Goal: Information Seeking & Learning: Compare options

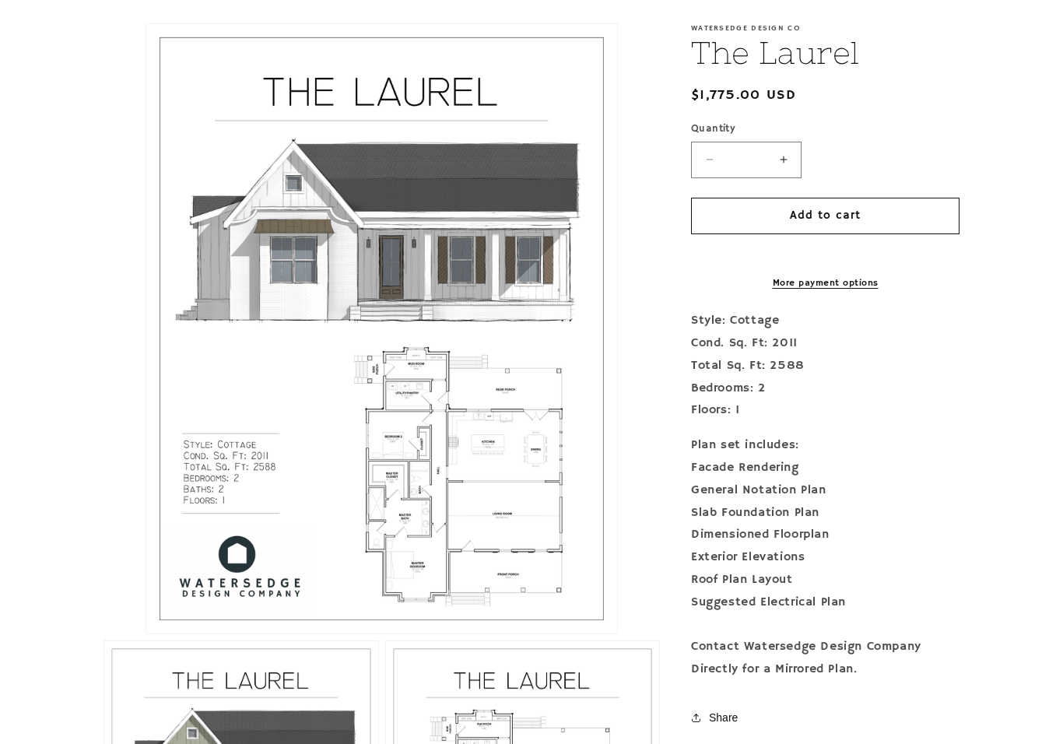
scroll to position [347, 0]
click at [146, 634] on button "Open media 1 in modal" at bounding box center [146, 634] width 0 height 0
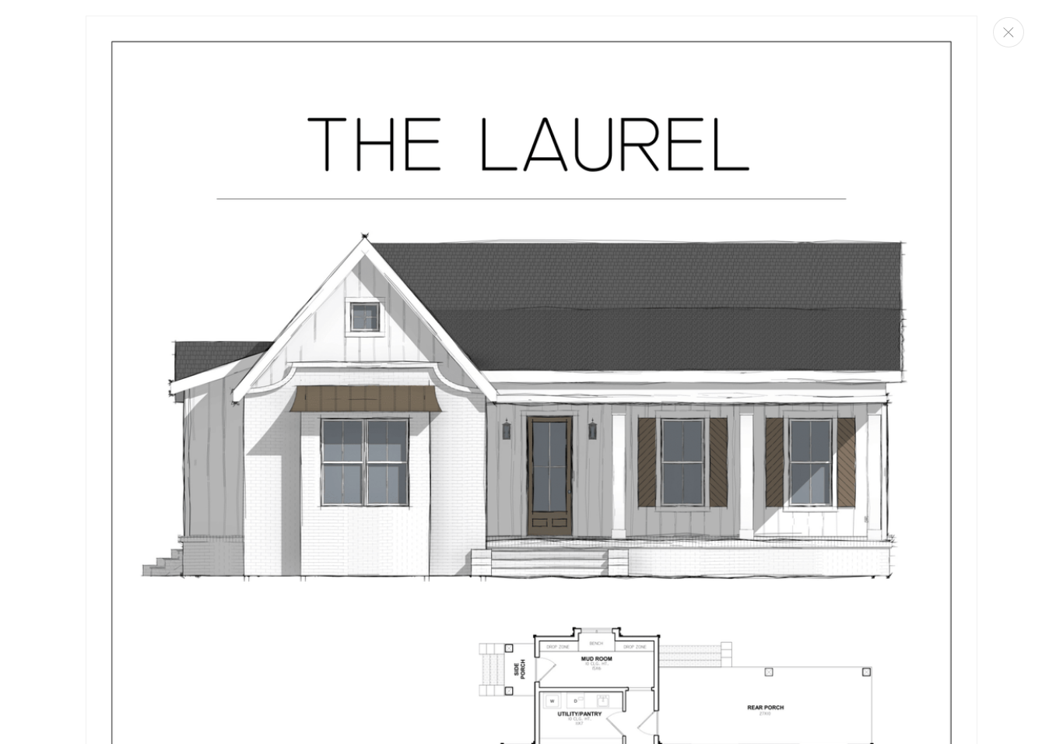
scroll to position [0, 0]
click at [1020, 24] on button "Close" at bounding box center [1008, 32] width 31 height 30
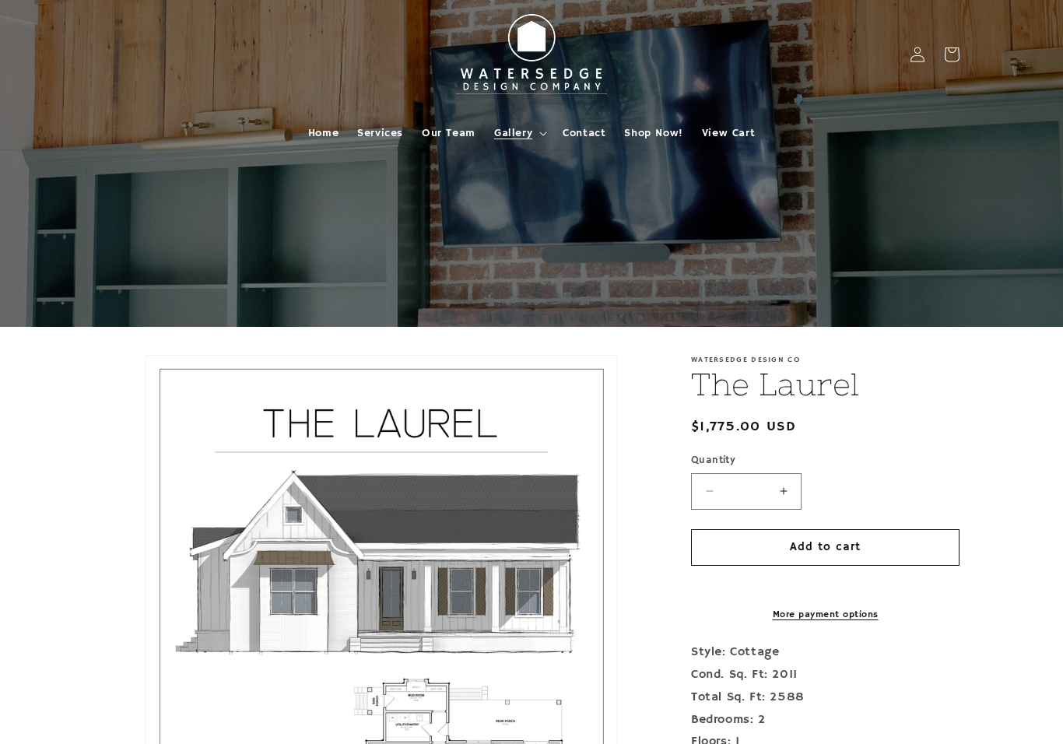
click at [539, 139] on summary "Gallery" at bounding box center [519, 133] width 69 height 33
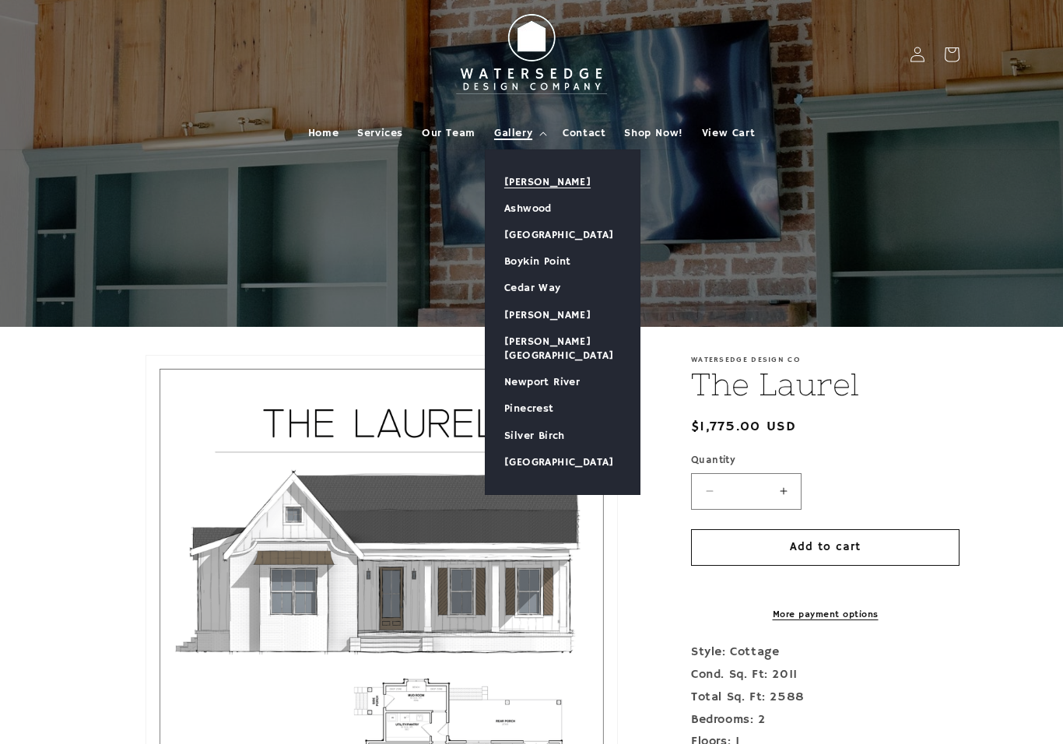
click at [553, 182] on link "[PERSON_NAME]" at bounding box center [563, 182] width 154 height 26
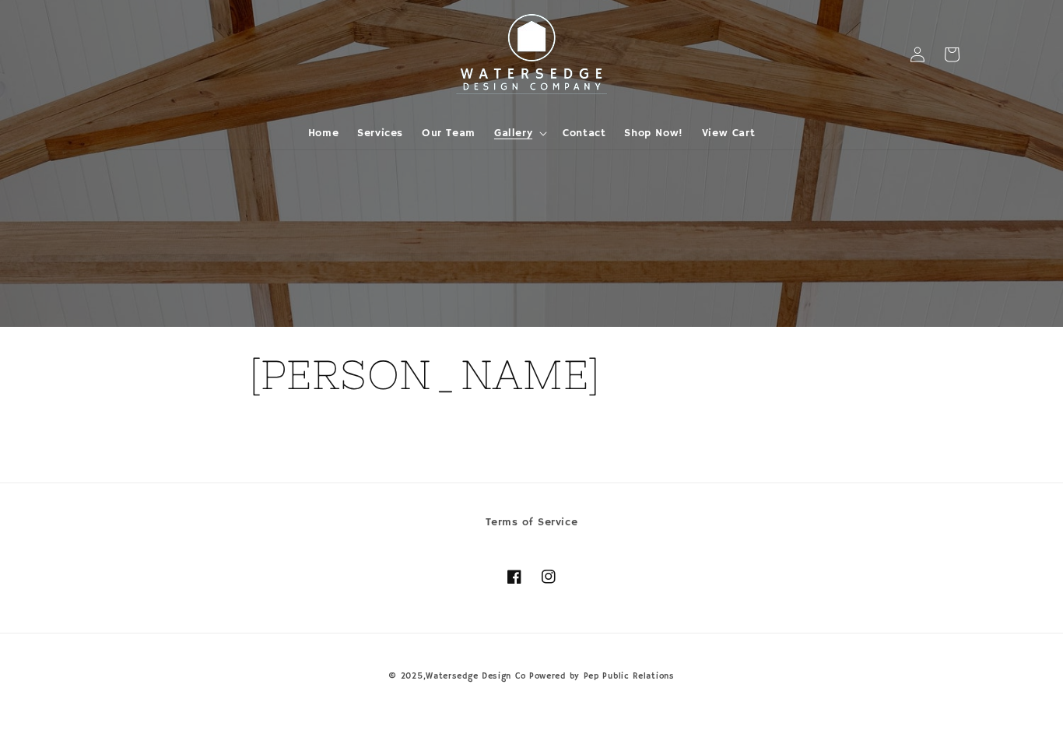
click at [428, 360] on h1 "[PERSON_NAME]" at bounding box center [531, 375] width 565 height 53
click at [521, 130] on span "Gallery" at bounding box center [513, 133] width 38 height 14
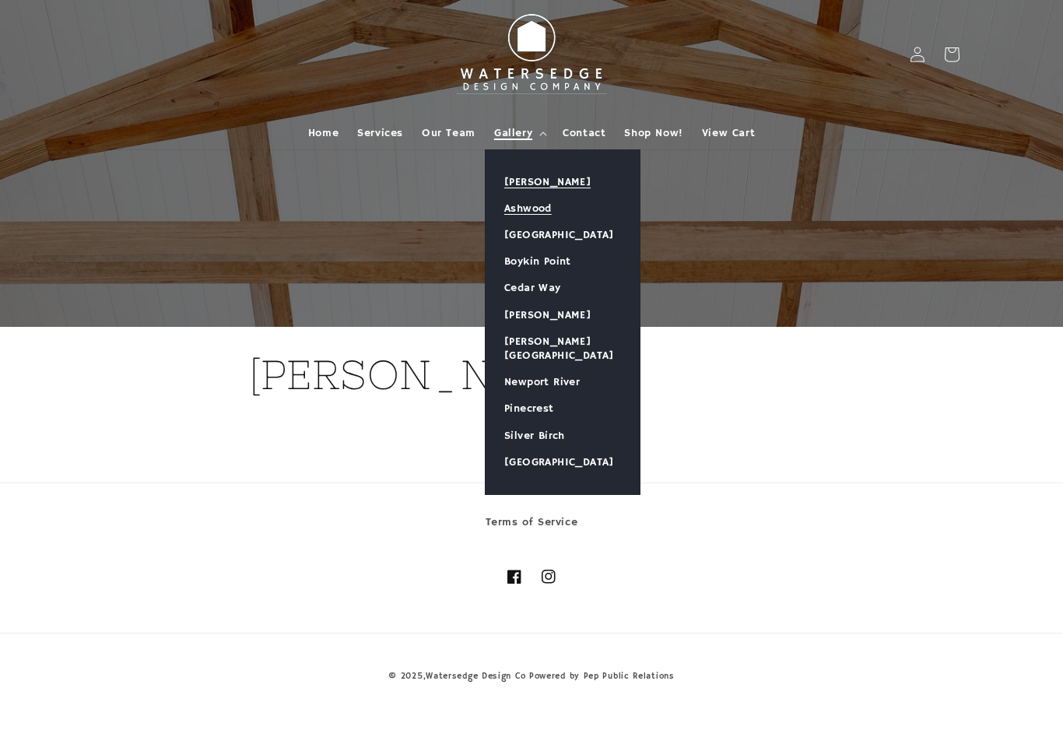
click at [541, 211] on link "Ashwood" at bounding box center [563, 208] width 154 height 26
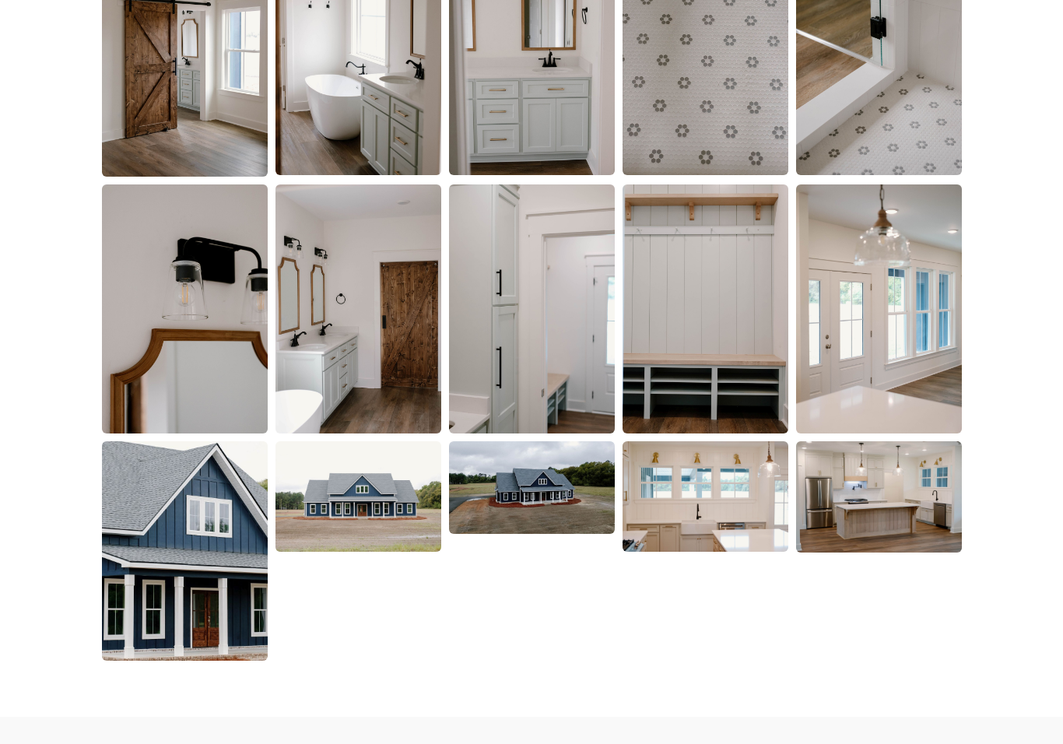
scroll to position [2120, 0]
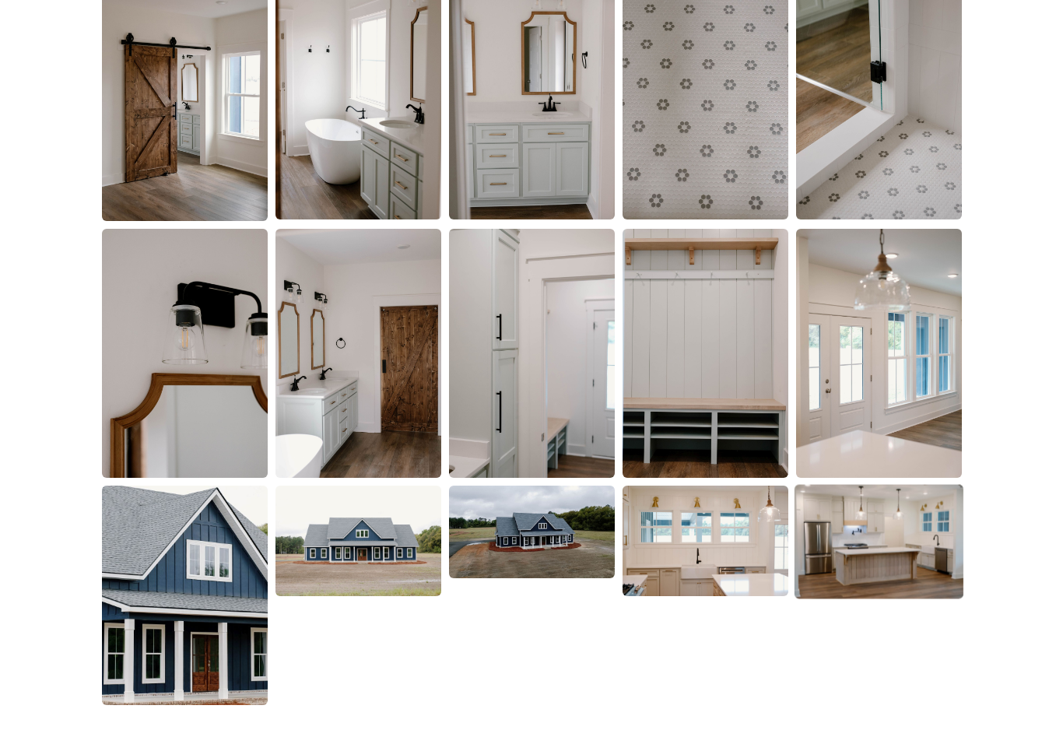
click at [884, 532] on img at bounding box center [878, 541] width 169 height 114
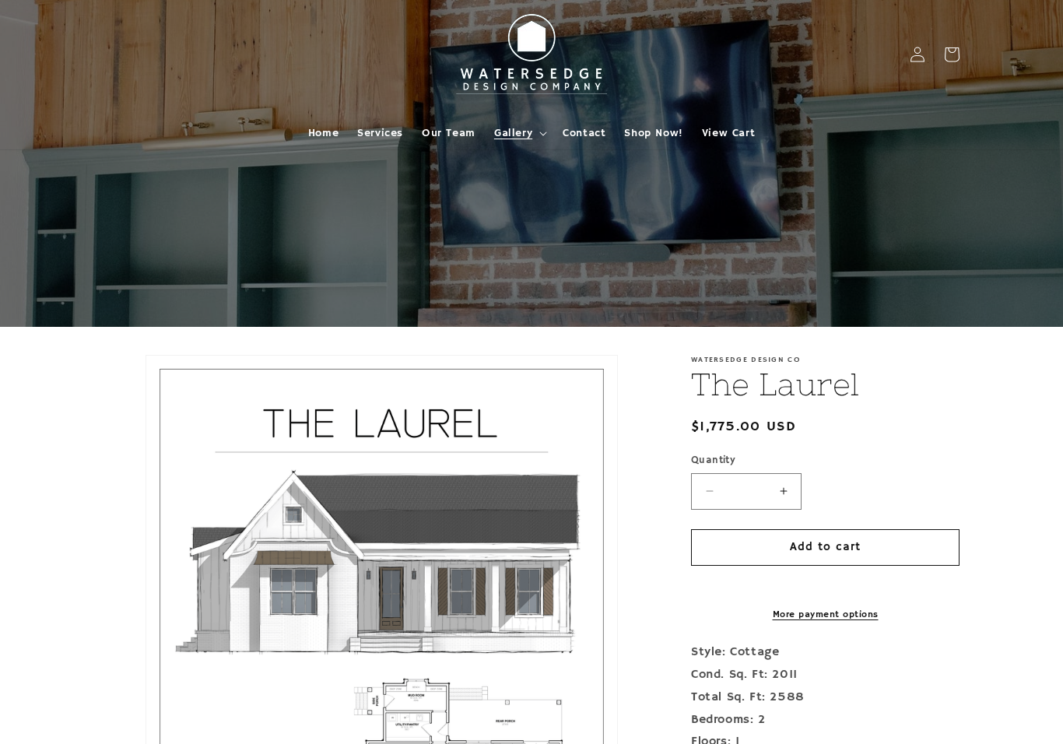
click at [537, 124] on summary "Gallery" at bounding box center [519, 133] width 69 height 33
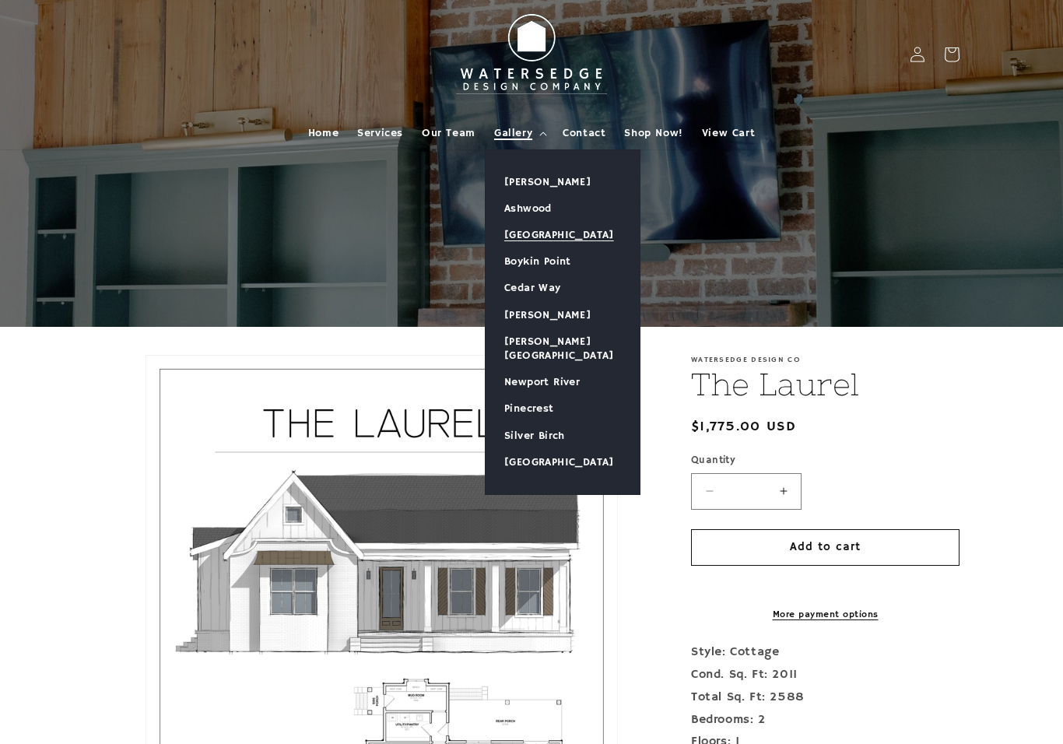
click at [571, 231] on link "[GEOGRAPHIC_DATA]" at bounding box center [563, 235] width 154 height 26
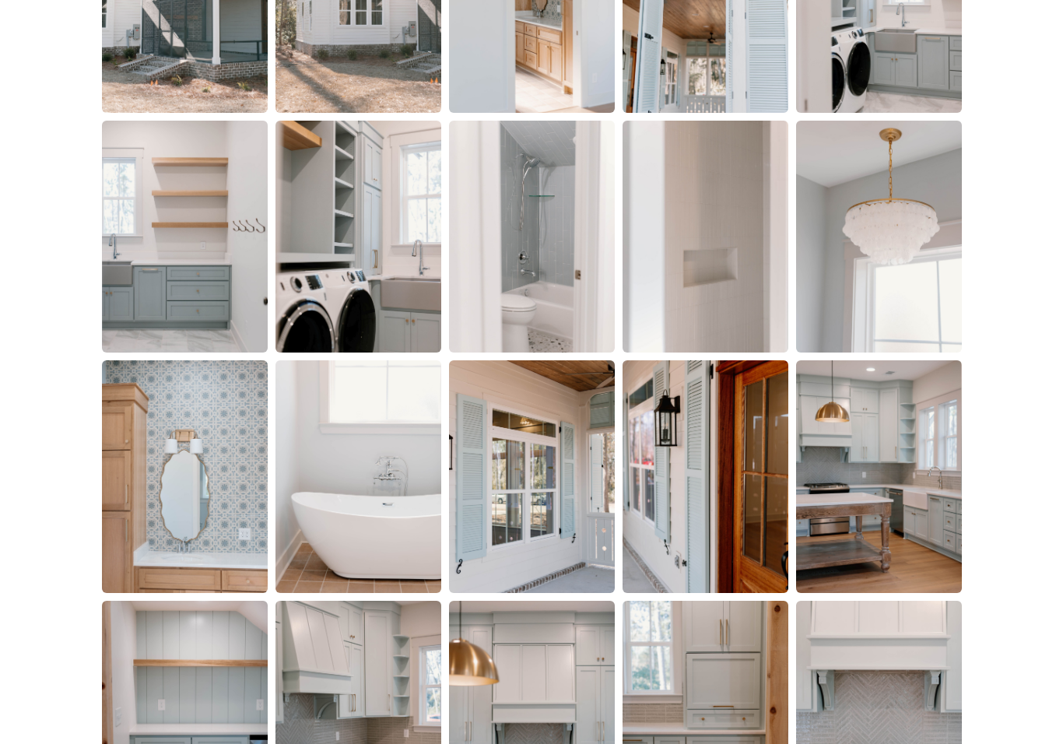
scroll to position [1691, 0]
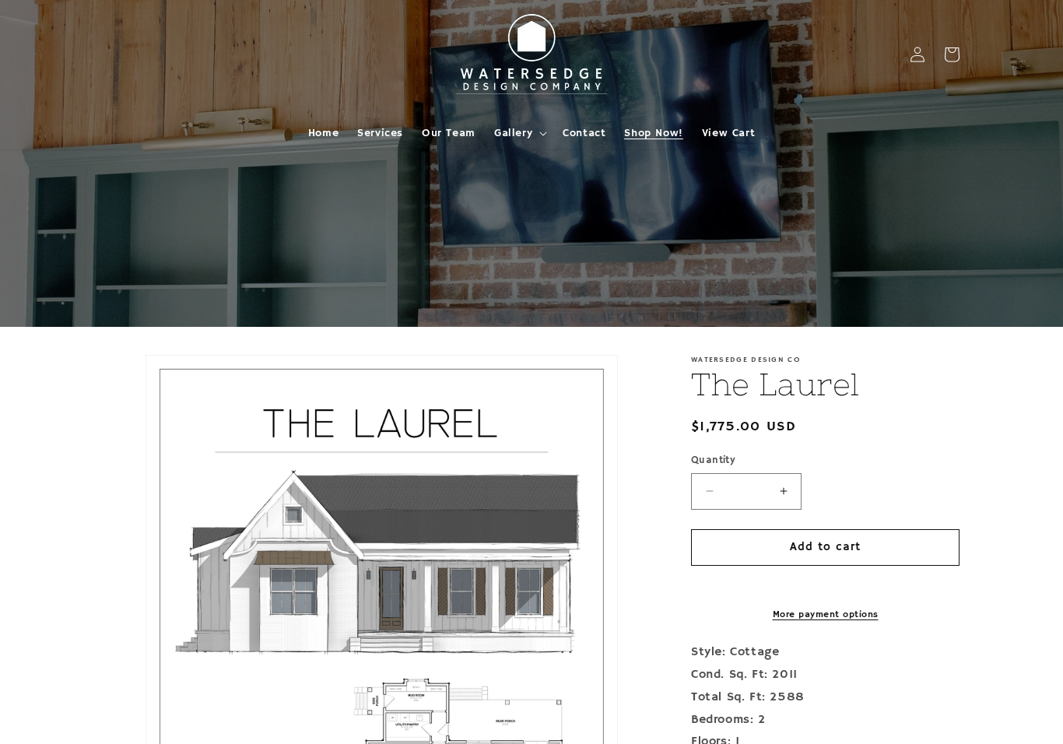
click at [662, 126] on span "Shop Now!" at bounding box center [653, 133] width 58 height 14
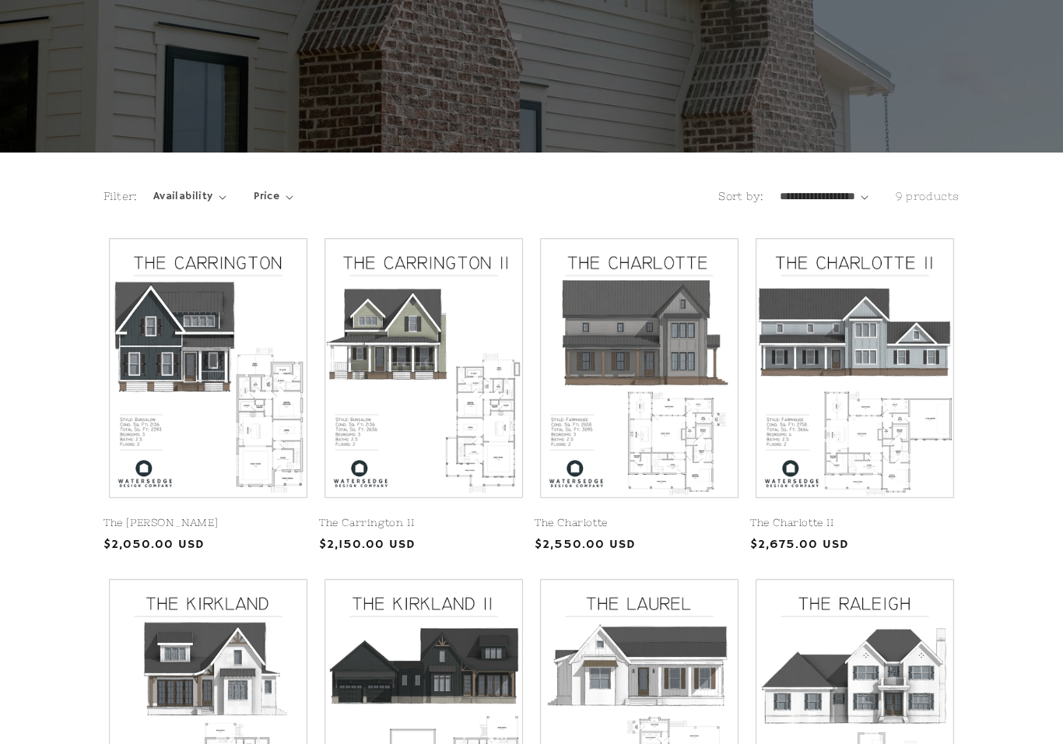
scroll to position [174, 0]
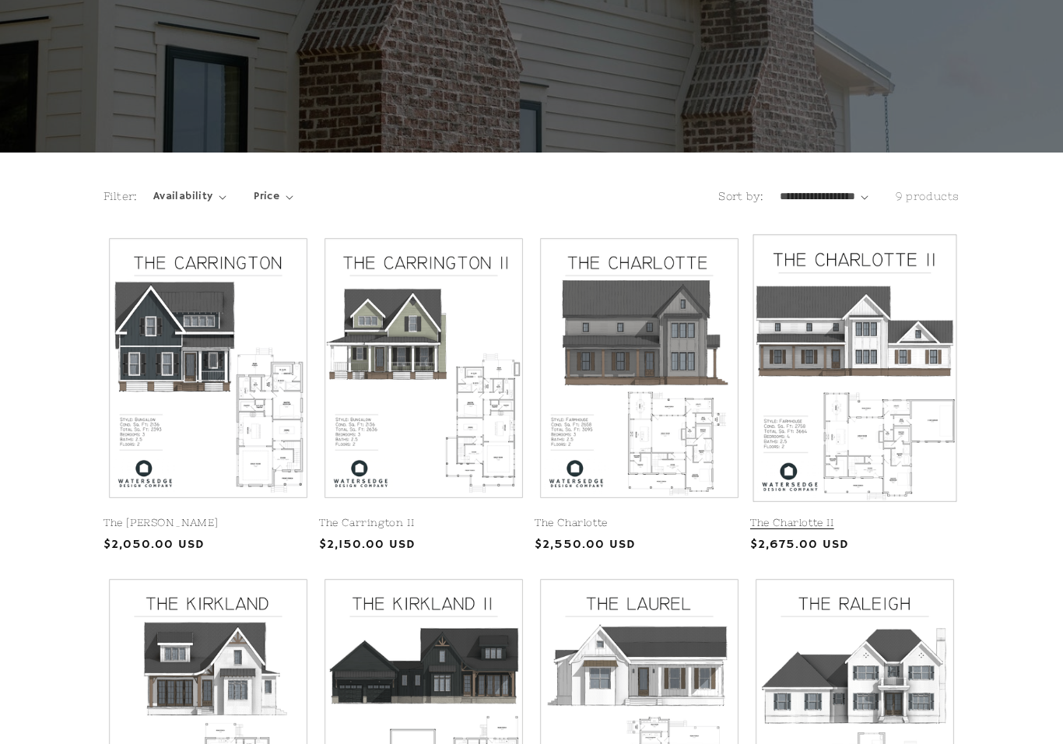
click at [869, 517] on link "The Charlotte II" at bounding box center [854, 523] width 209 height 13
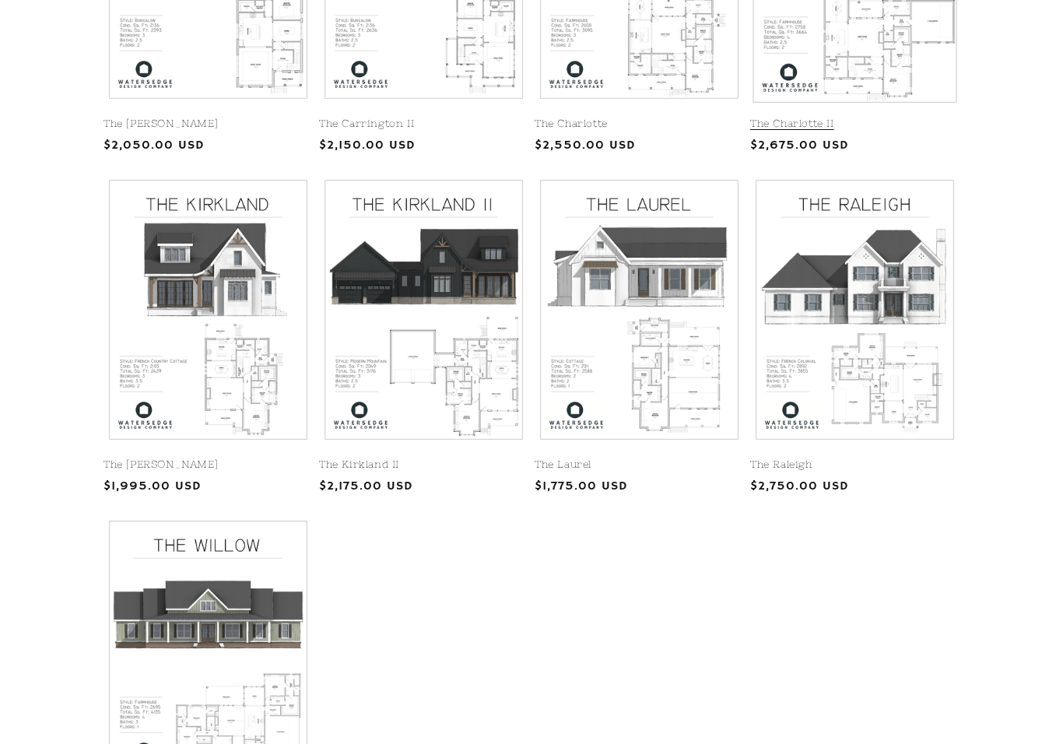
scroll to position [571, 0]
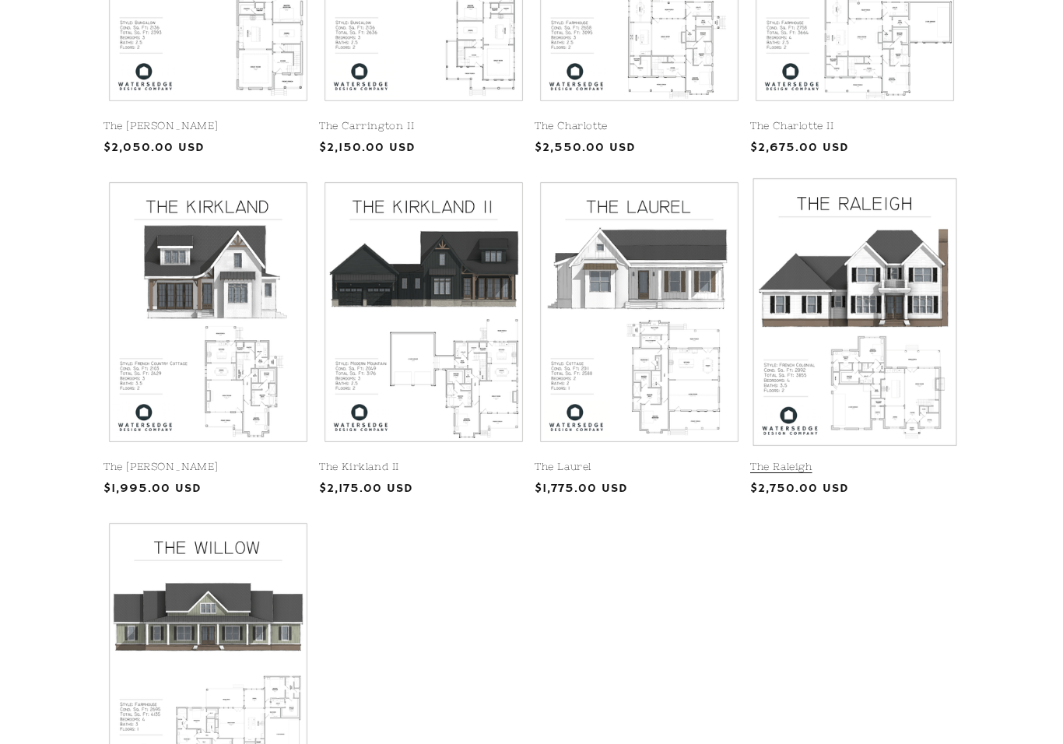
click at [880, 461] on link "The Raleigh" at bounding box center [854, 467] width 209 height 13
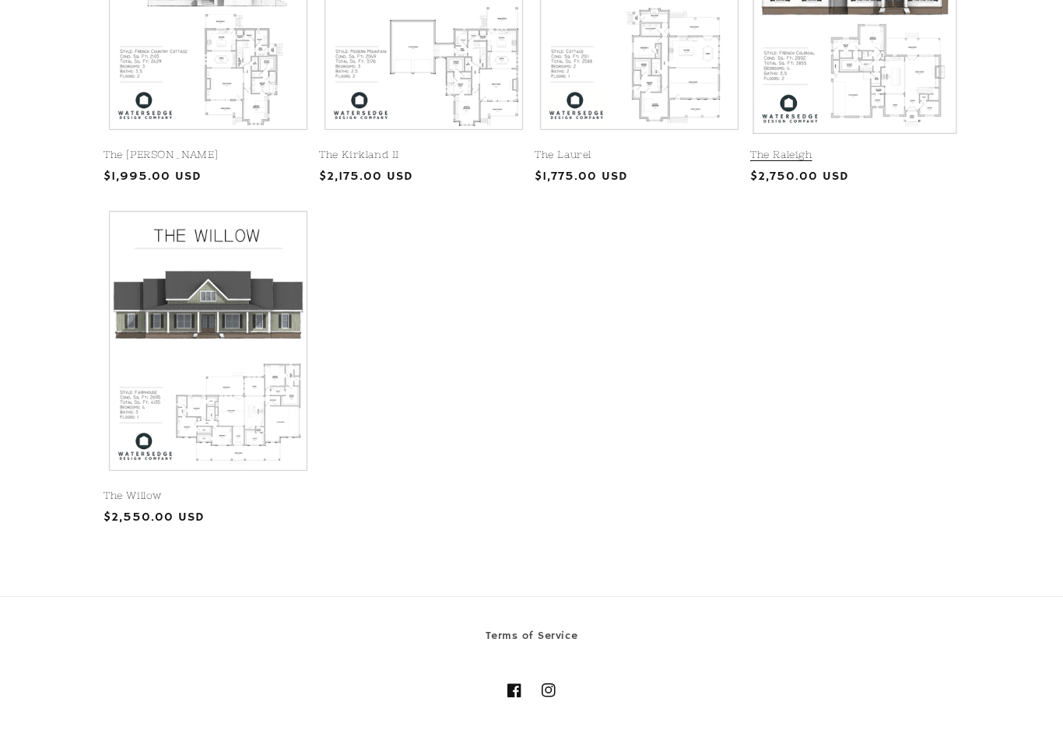
scroll to position [884, 0]
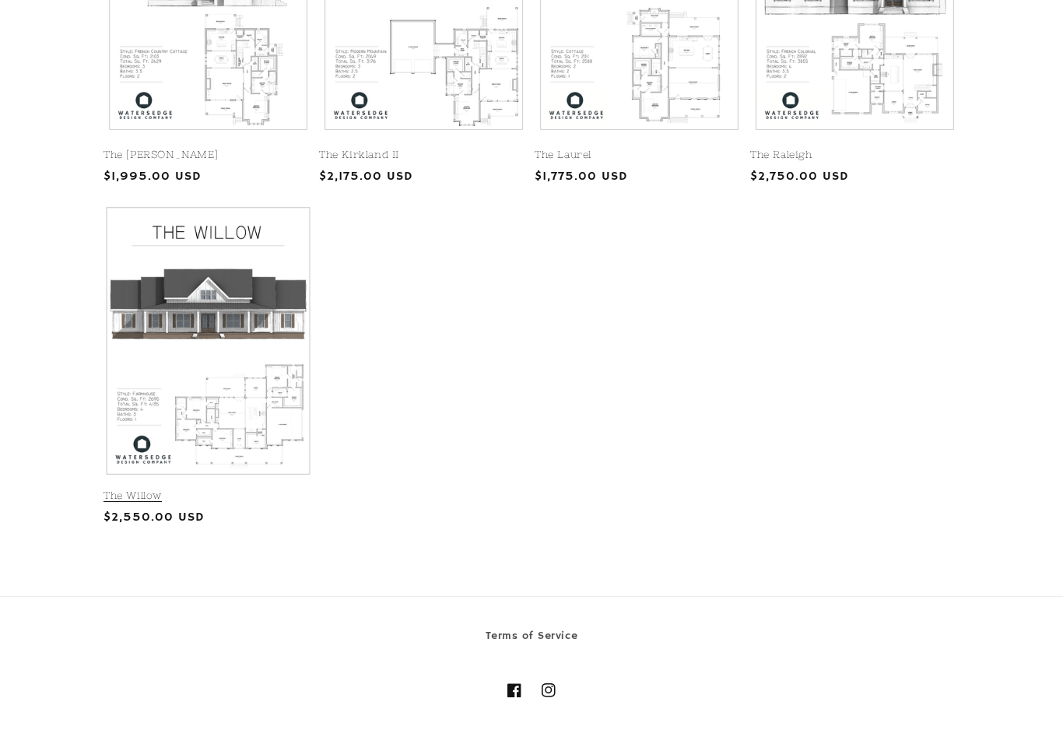
click at [247, 490] on link "The Willow" at bounding box center [208, 496] width 209 height 13
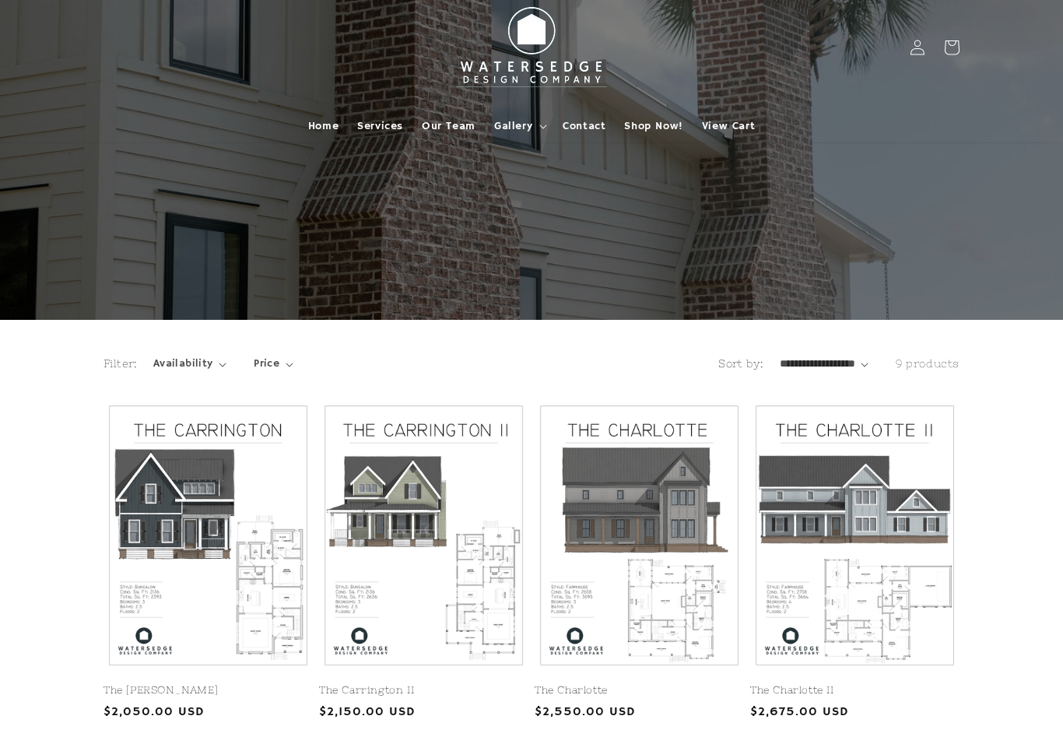
scroll to position [0, 0]
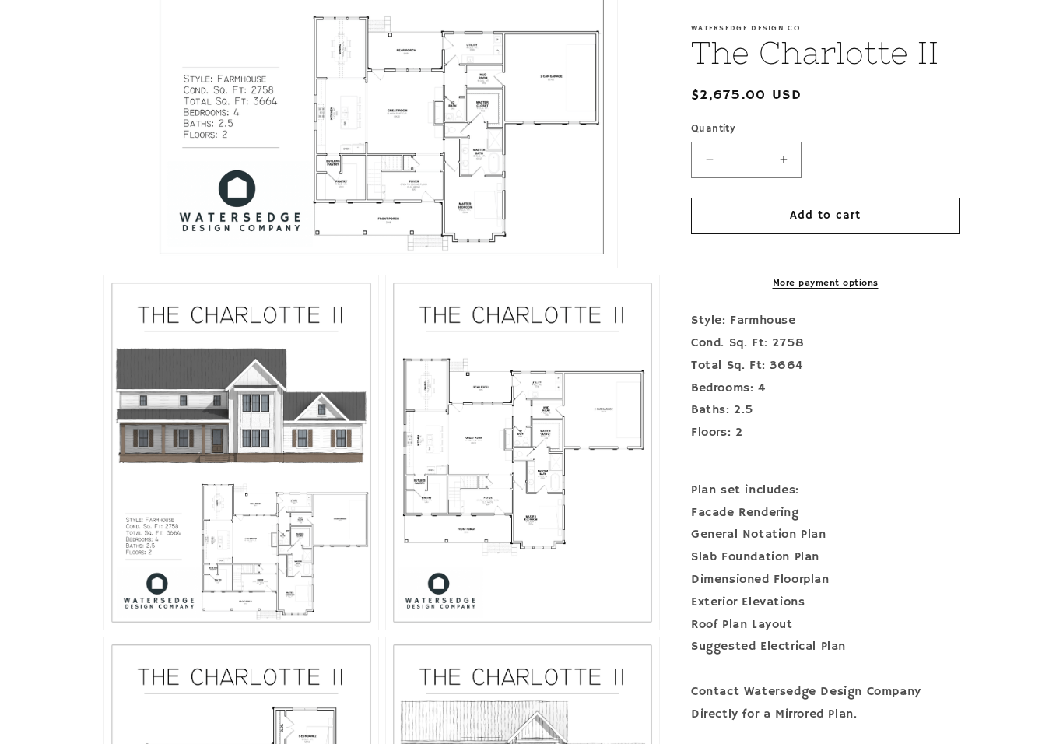
scroll to position [713, 0]
click at [386, 630] on button "Open media 3 in modal" at bounding box center [386, 630] width 0 height 0
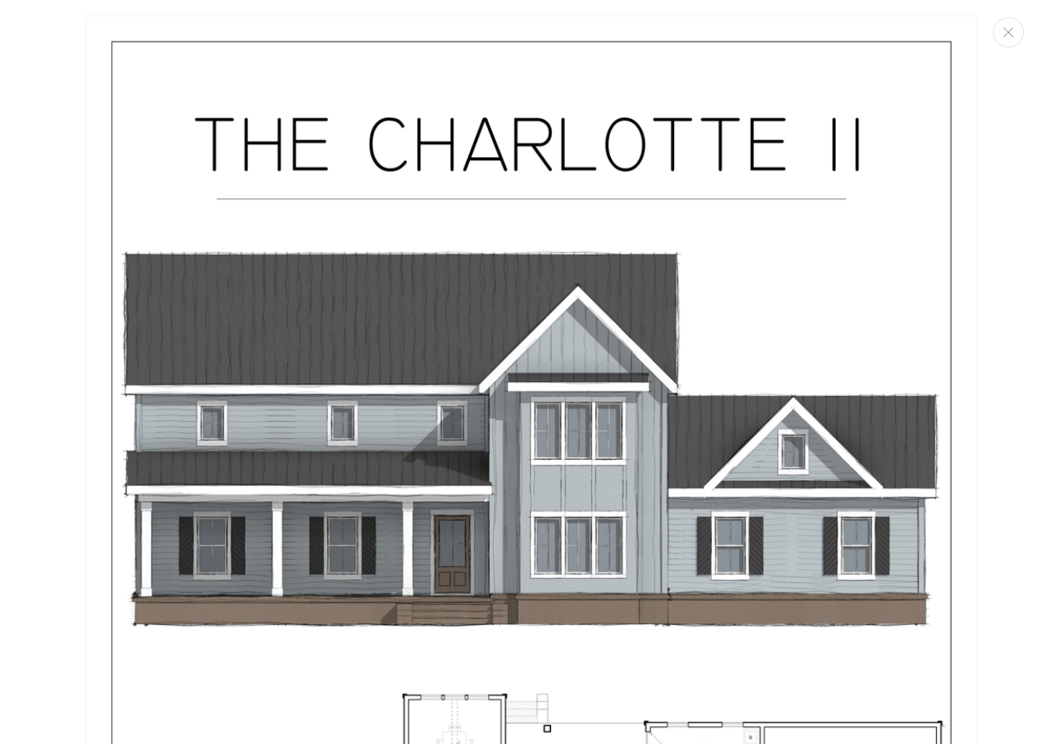
scroll to position [0, 0]
click at [1012, 27] on icon "Close" at bounding box center [1008, 32] width 11 height 10
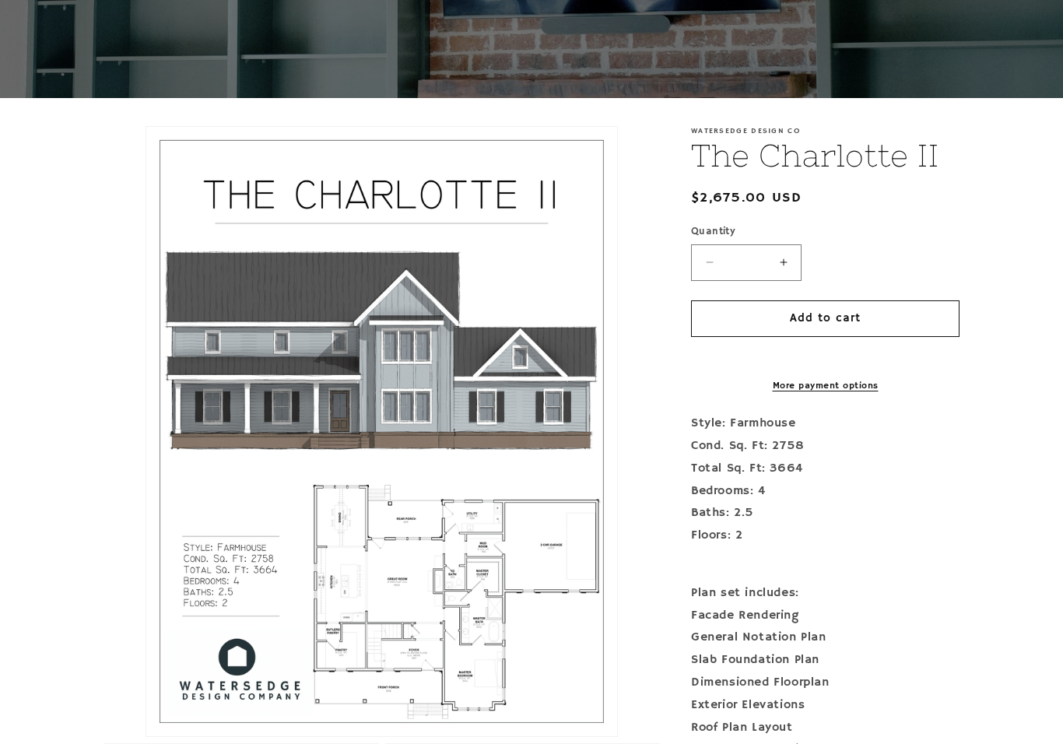
scroll to position [229, 0]
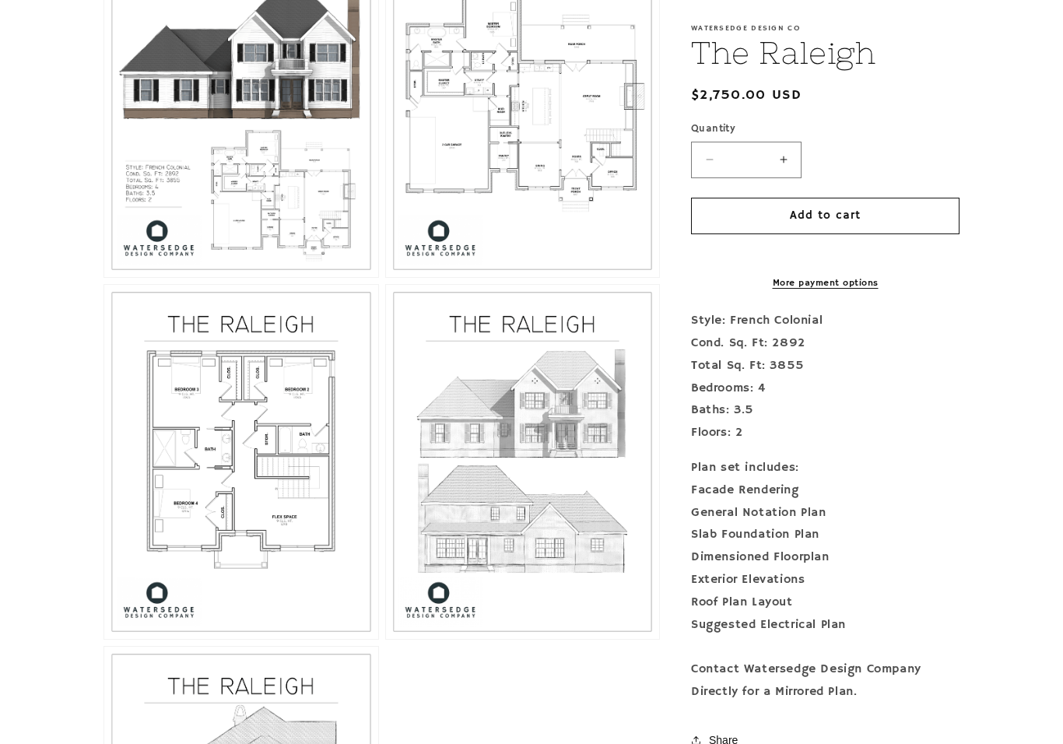
scroll to position [1066, 0]
click at [386, 277] on button "Open media 3 in modal" at bounding box center [386, 277] width 0 height 0
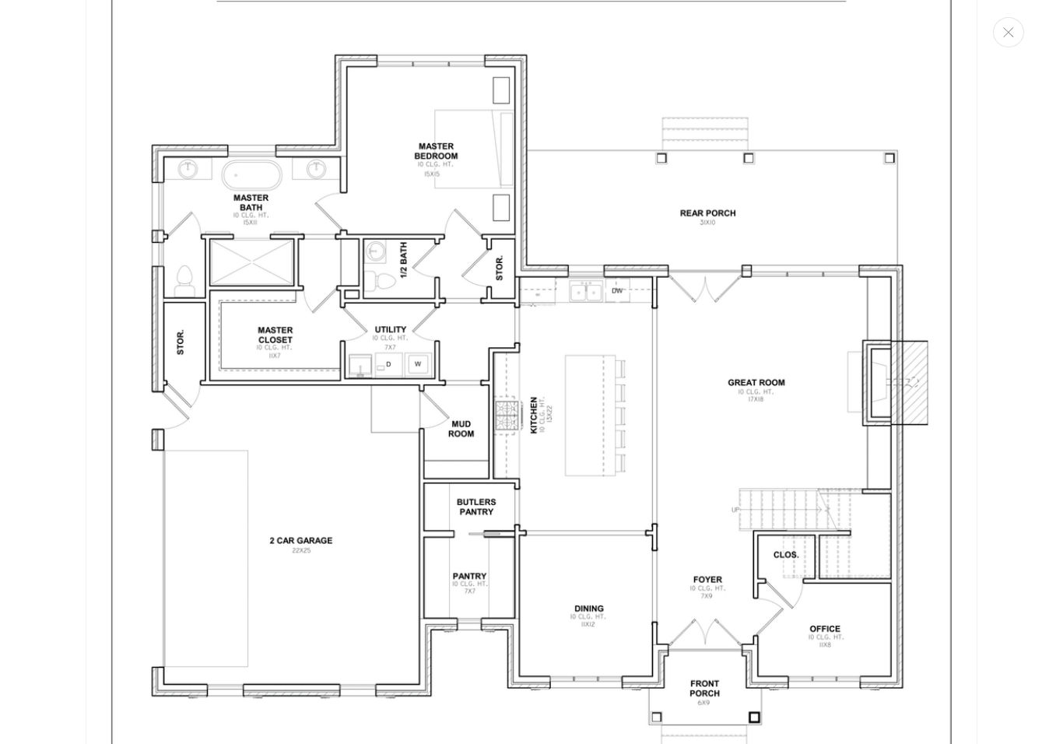
scroll to position [2529, 0]
click at [1009, 23] on button "Close" at bounding box center [1008, 32] width 31 height 30
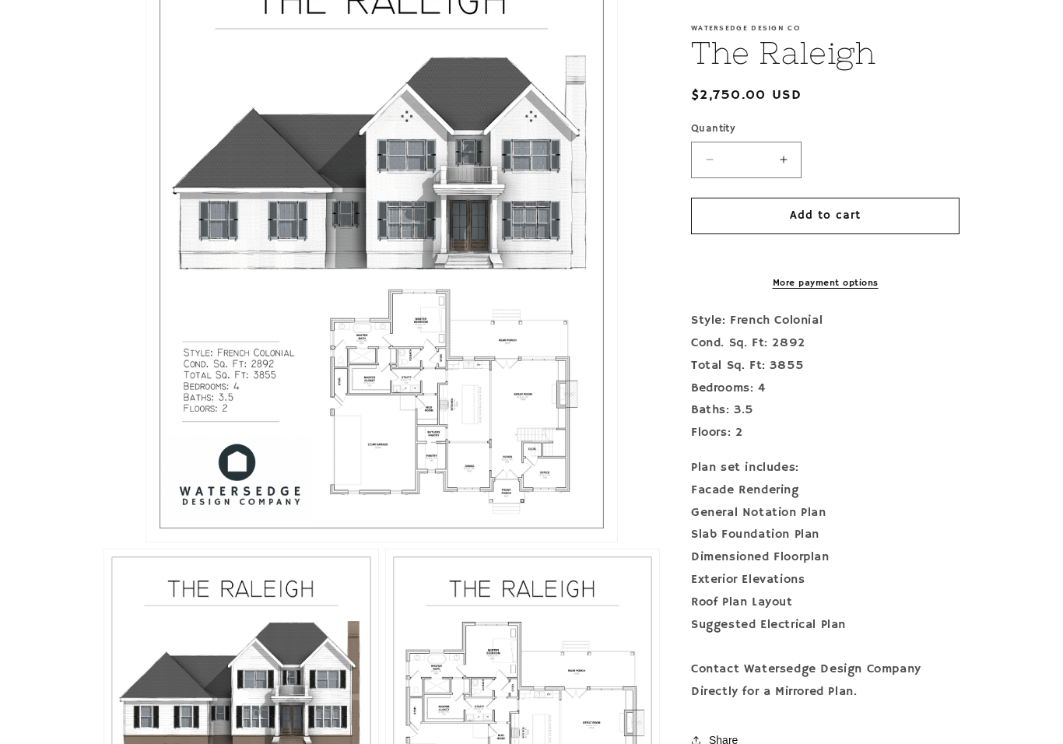
scroll to position [414, 0]
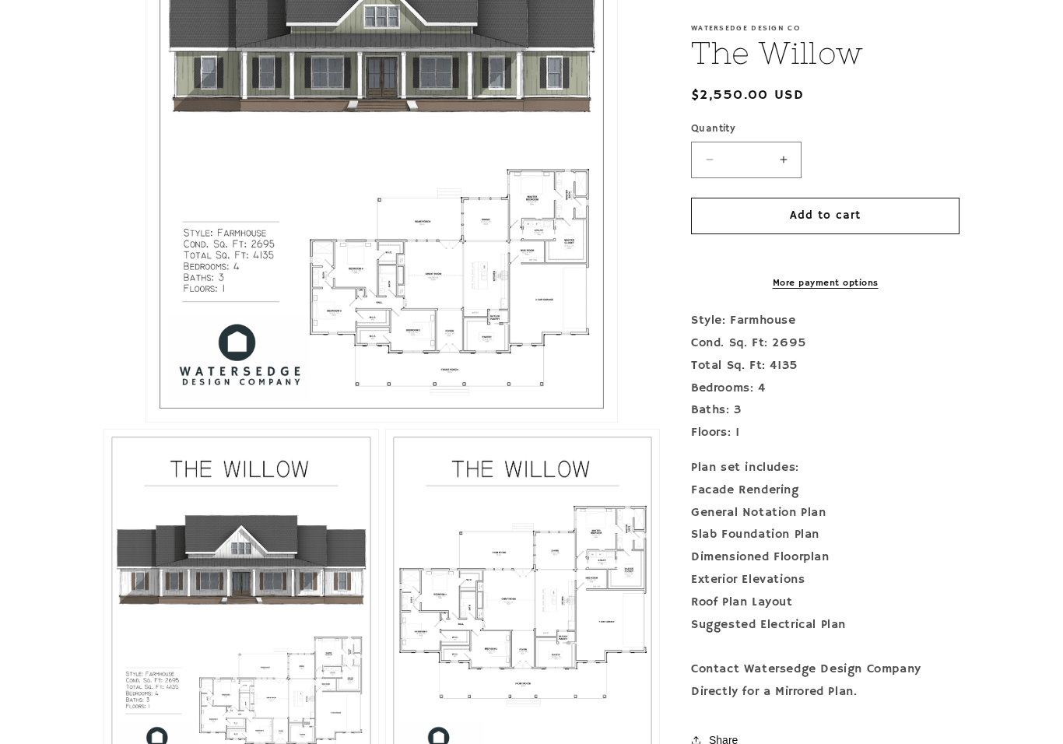
scroll to position [559, 0]
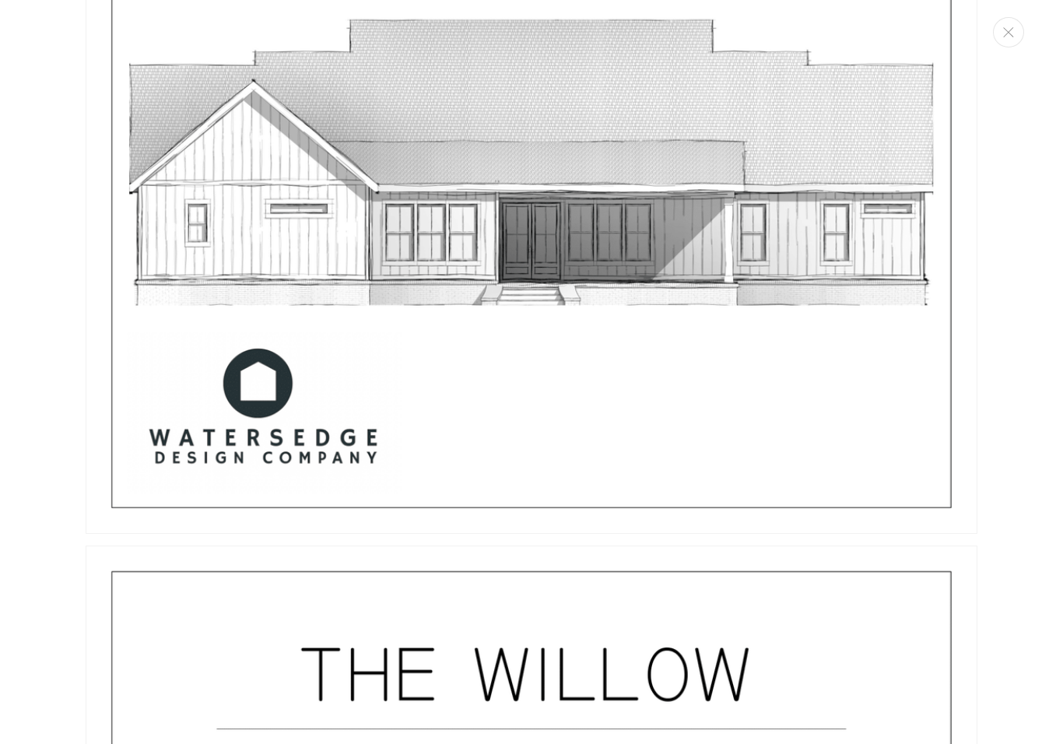
scroll to position [4135, 0]
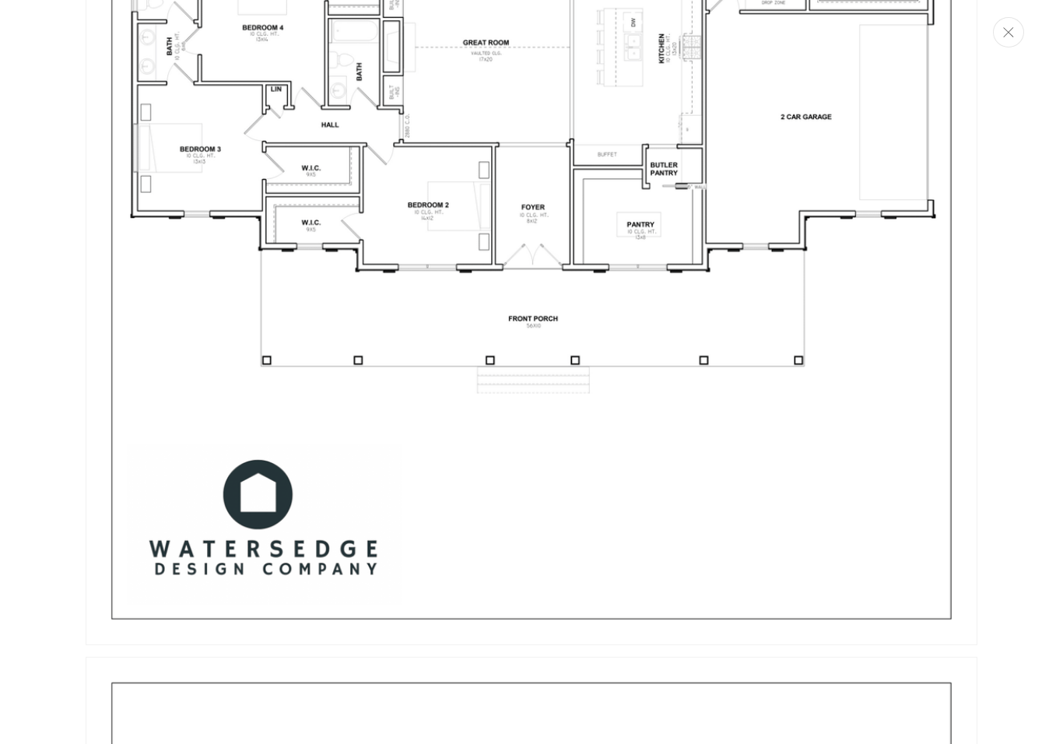
click at [1009, 33] on icon "Close" at bounding box center [1008, 32] width 11 height 10
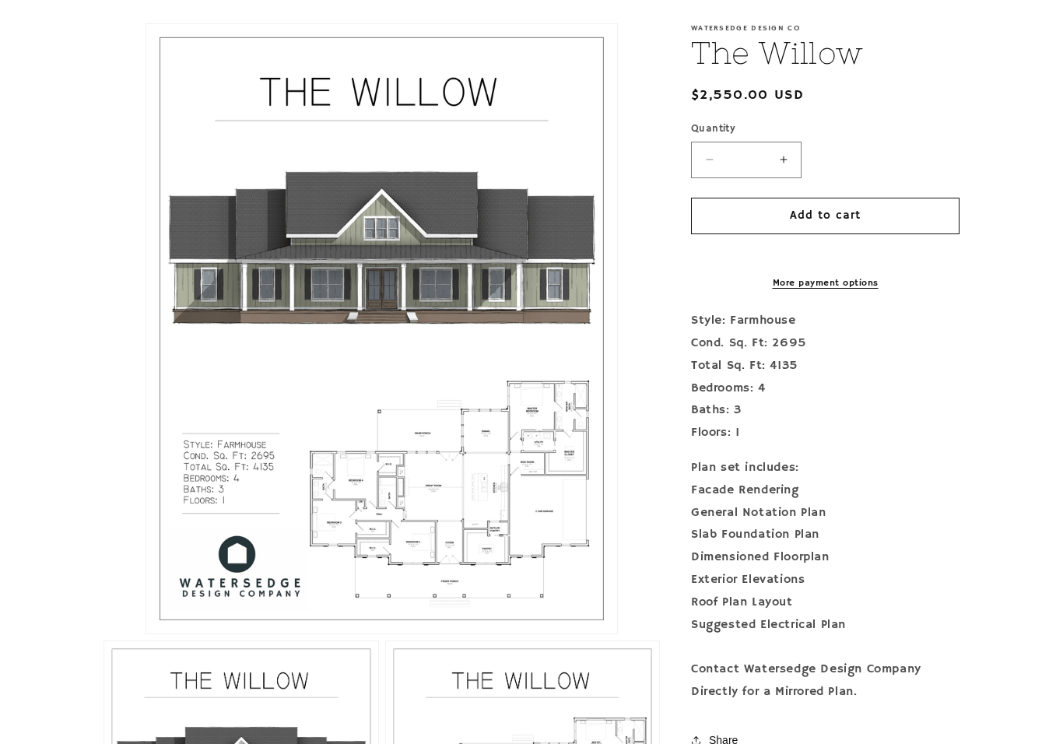
scroll to position [0, 0]
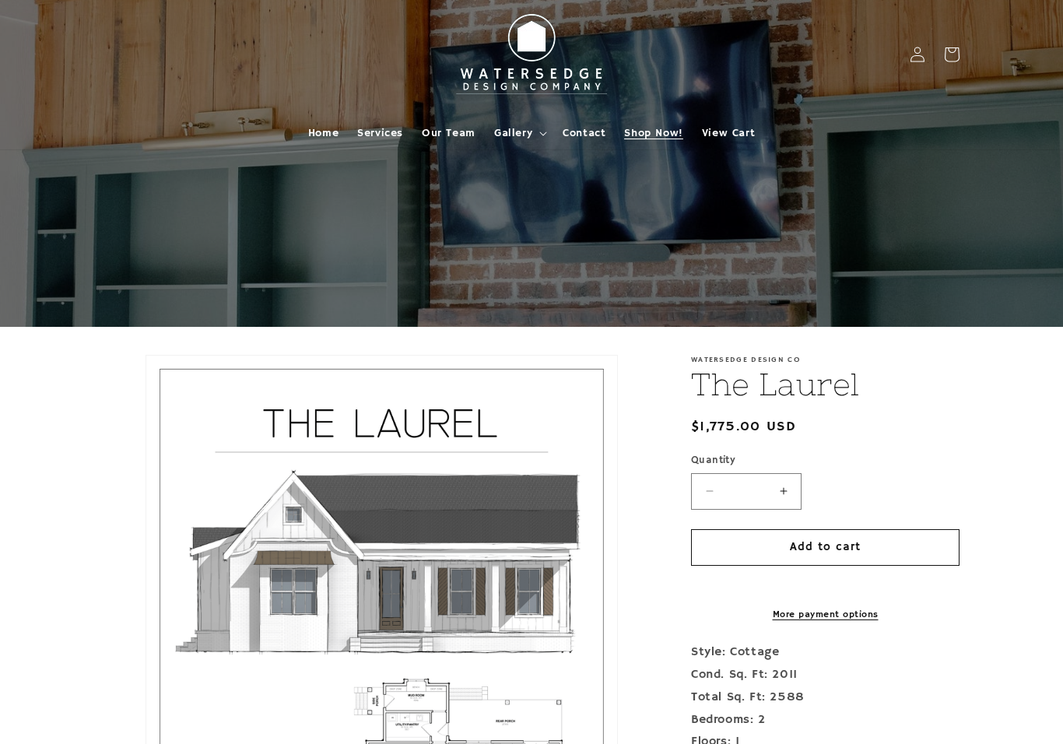
click at [660, 132] on span "Shop Now!" at bounding box center [653, 133] width 58 height 14
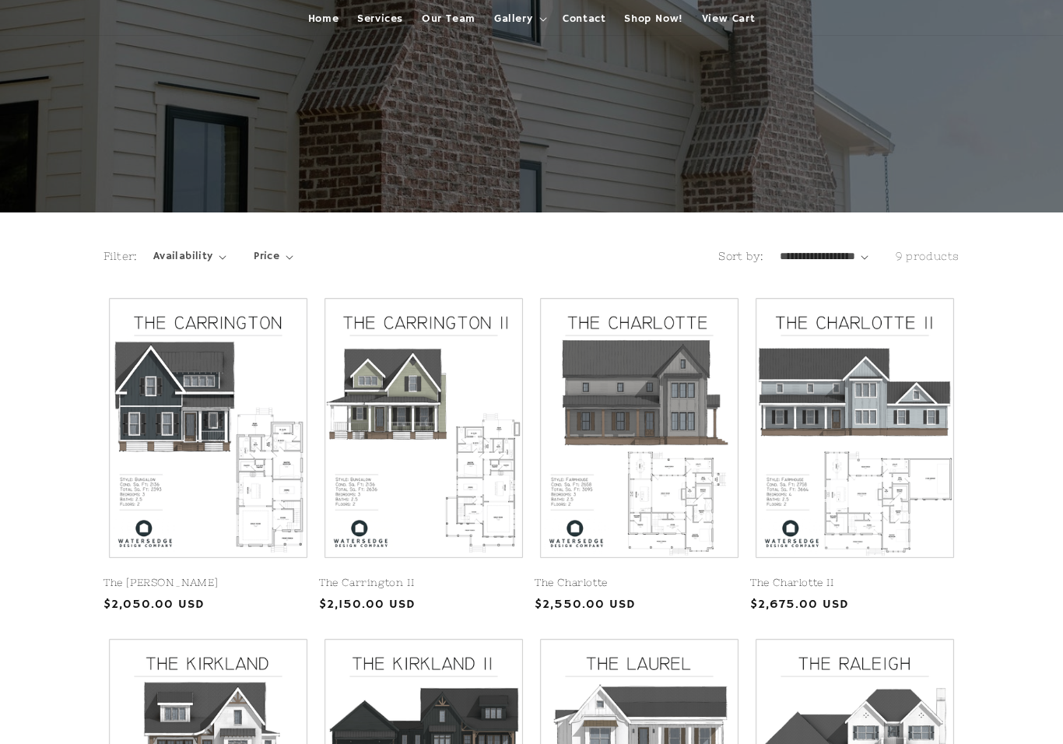
scroll to position [97, 0]
